Goal: Information Seeking & Learning: Understand process/instructions

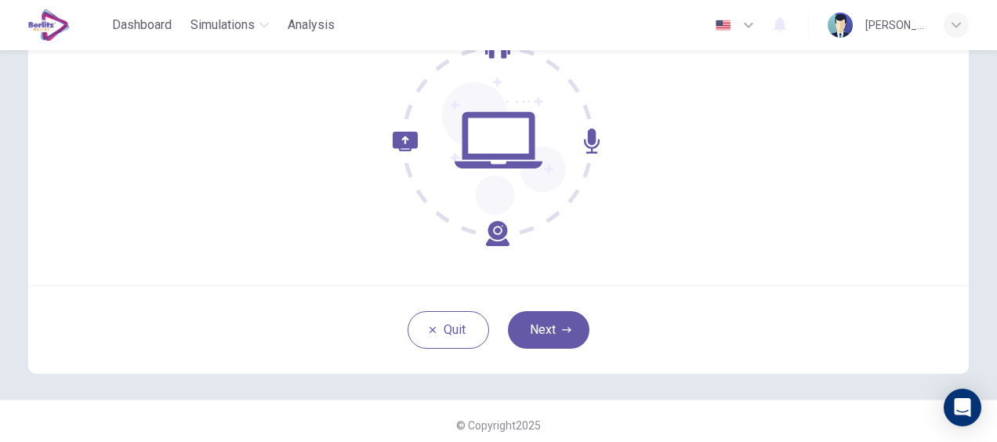
scroll to position [180, 0]
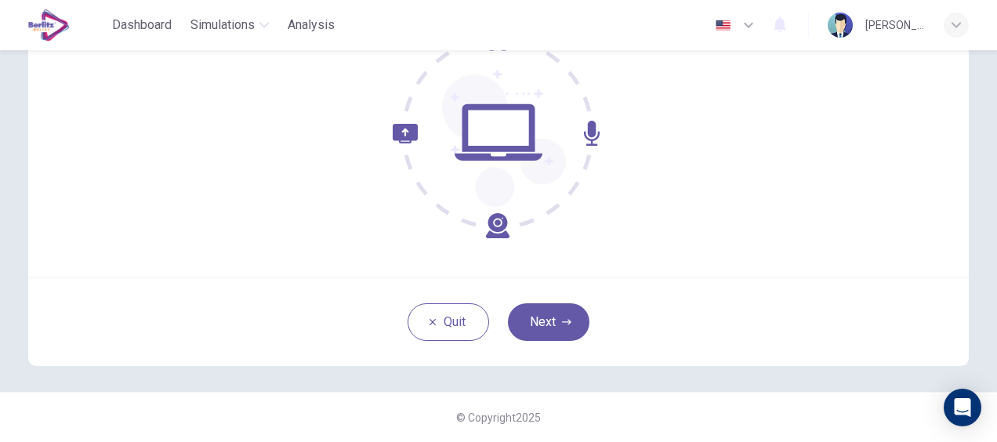
drag, startPoint x: 201, startPoint y: 6, endPoint x: 549, endPoint y: 325, distance: 472.3
click at [549, 325] on button "Next" at bounding box center [549, 322] width 82 height 38
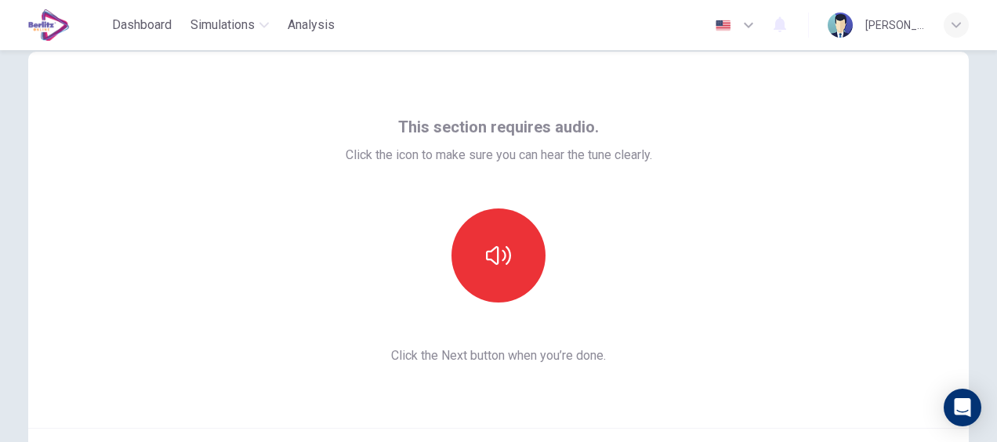
scroll to position [24, 0]
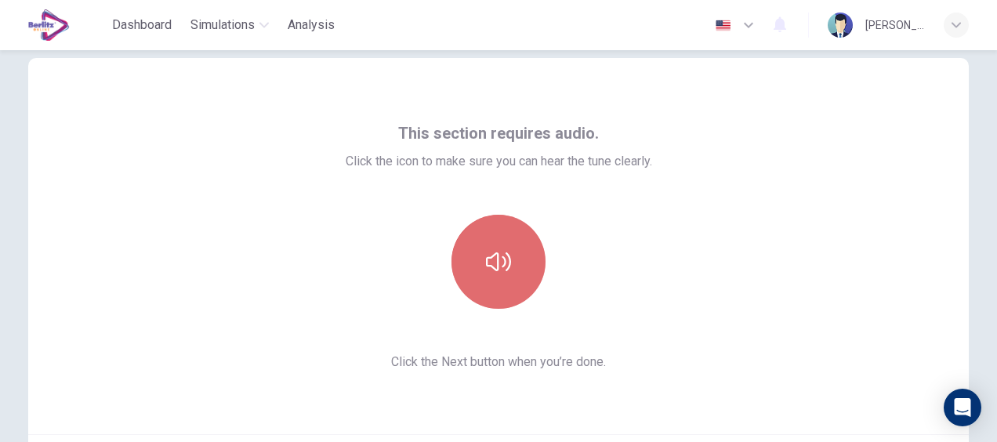
drag, startPoint x: 480, startPoint y: 242, endPoint x: 464, endPoint y: 245, distance: 16.0
click at [479, 242] on button "button" at bounding box center [499, 262] width 94 height 94
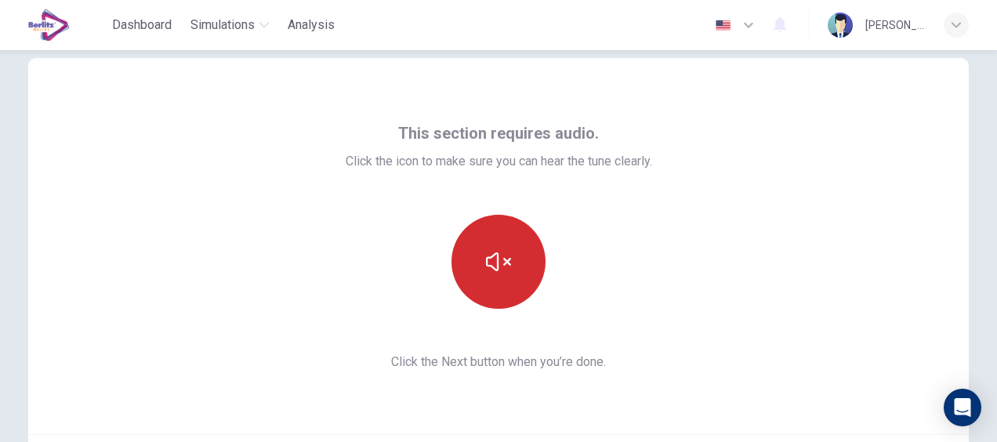
click at [499, 267] on icon "button" at bounding box center [498, 261] width 25 height 25
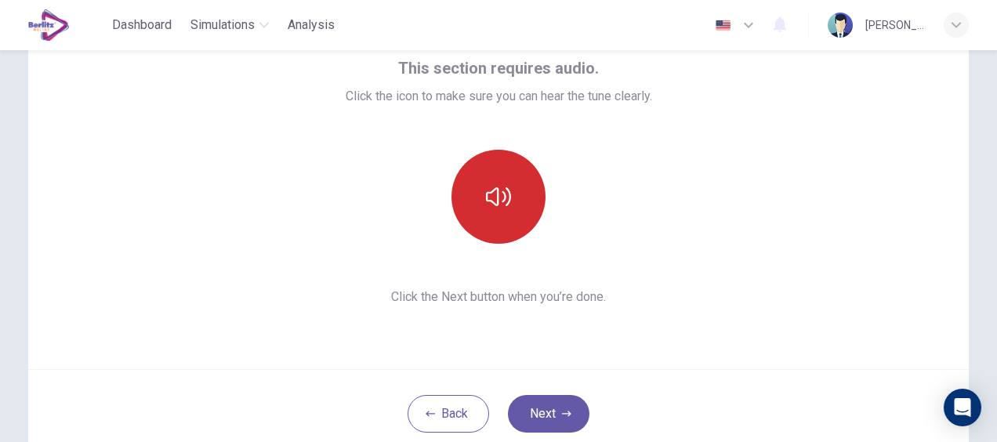
scroll to position [0, 0]
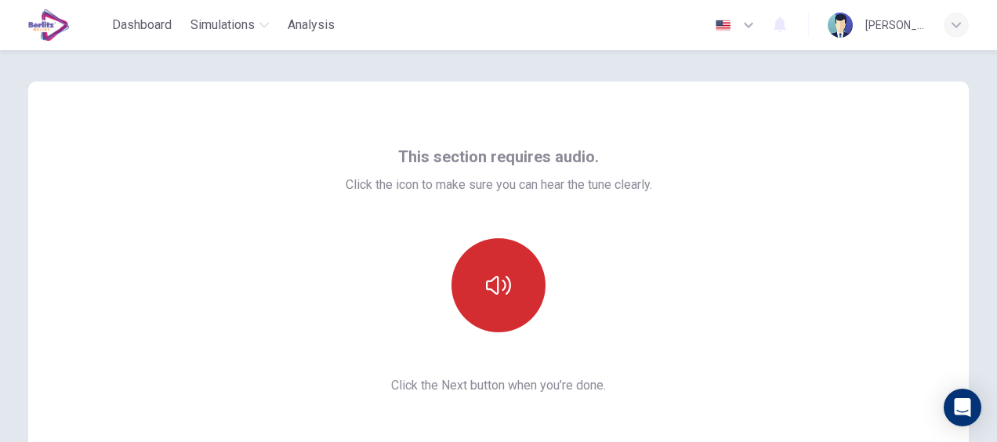
click at [502, 274] on icon "button" at bounding box center [498, 285] width 25 height 25
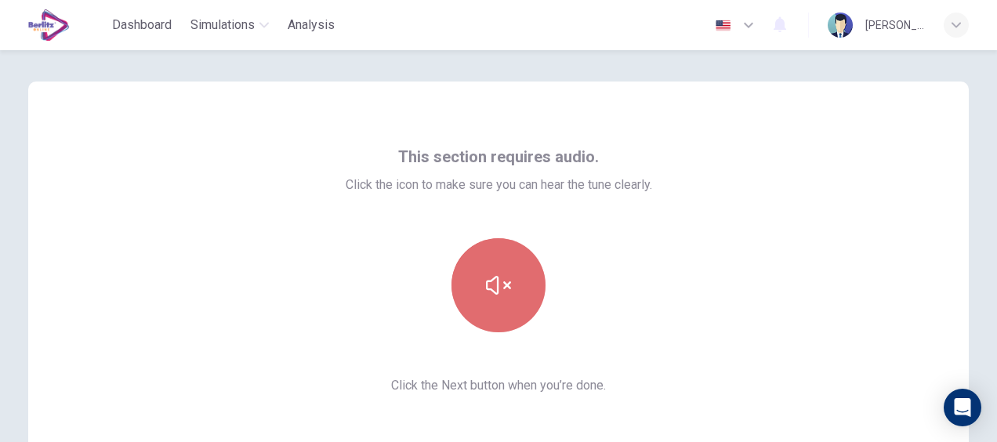
click at [496, 271] on button "button" at bounding box center [499, 285] width 94 height 94
click at [481, 285] on button "button" at bounding box center [499, 285] width 94 height 94
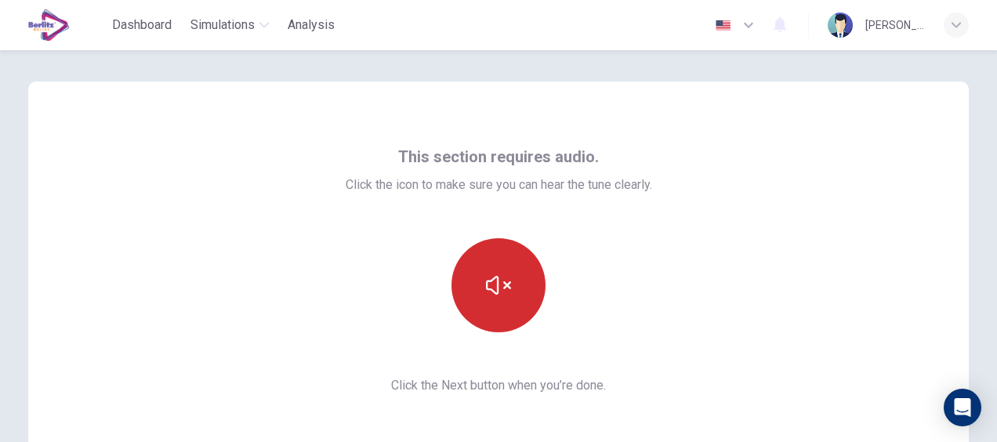
click at [486, 301] on button "button" at bounding box center [499, 285] width 94 height 94
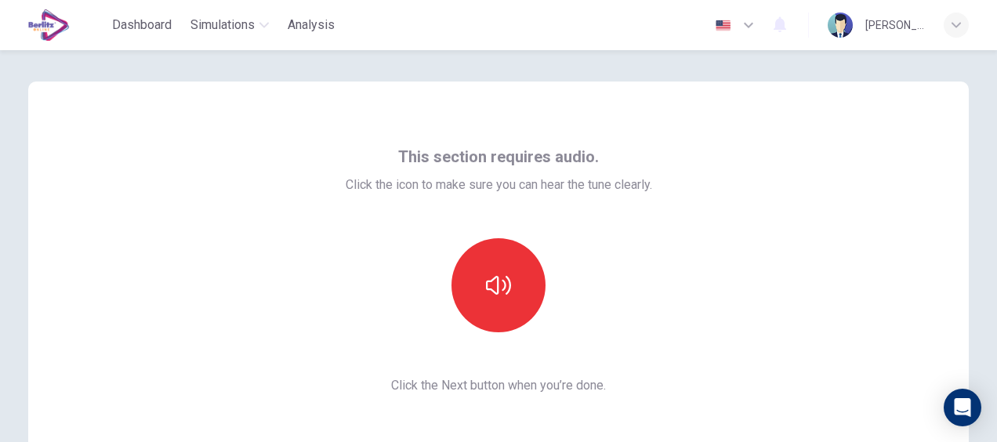
click at [789, 26] on icon "button" at bounding box center [780, 24] width 19 height 19
click at [41, 441] on div at bounding box center [498, 442] width 997 height 0
click at [47, 27] on img at bounding box center [49, 24] width 42 height 31
